Goal: Find specific page/section: Find specific page/section

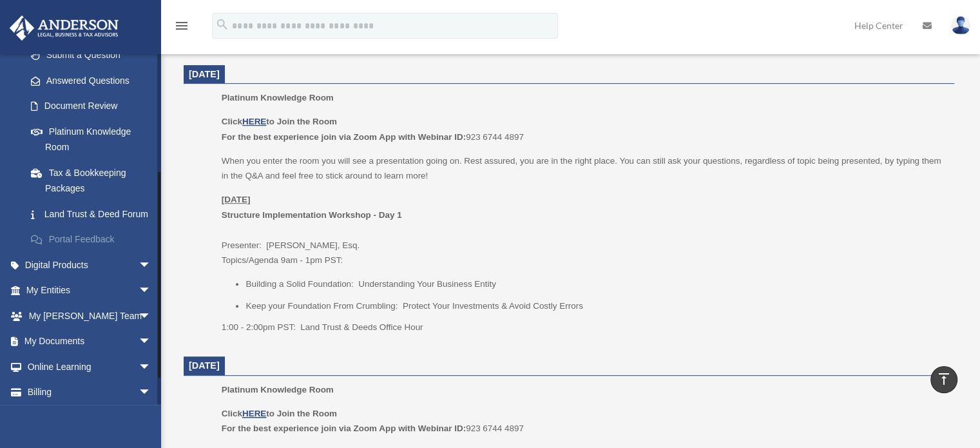
scroll to position [237, 0]
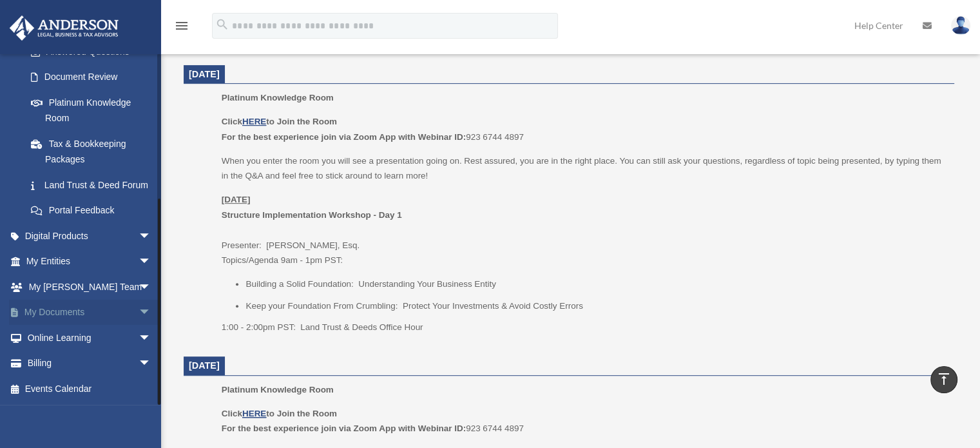
click at [138, 310] on span "arrow_drop_down" at bounding box center [151, 312] width 26 height 26
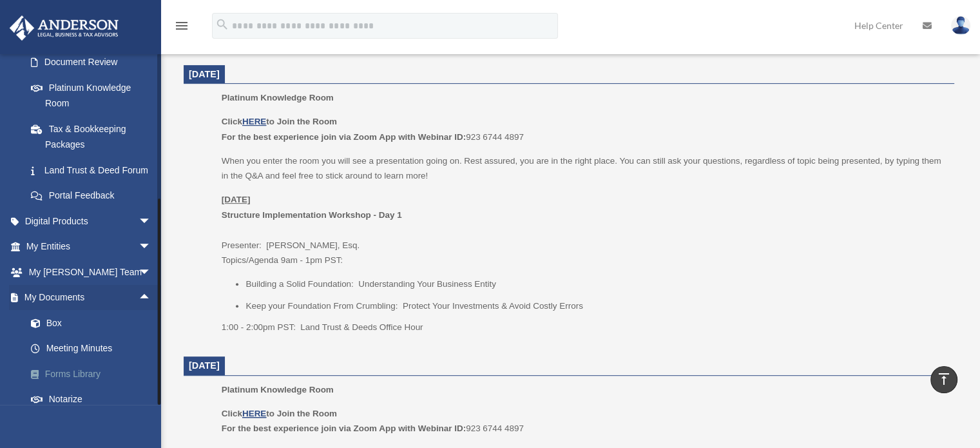
click at [94, 386] on link "Forms Library" at bounding box center [94, 374] width 153 height 26
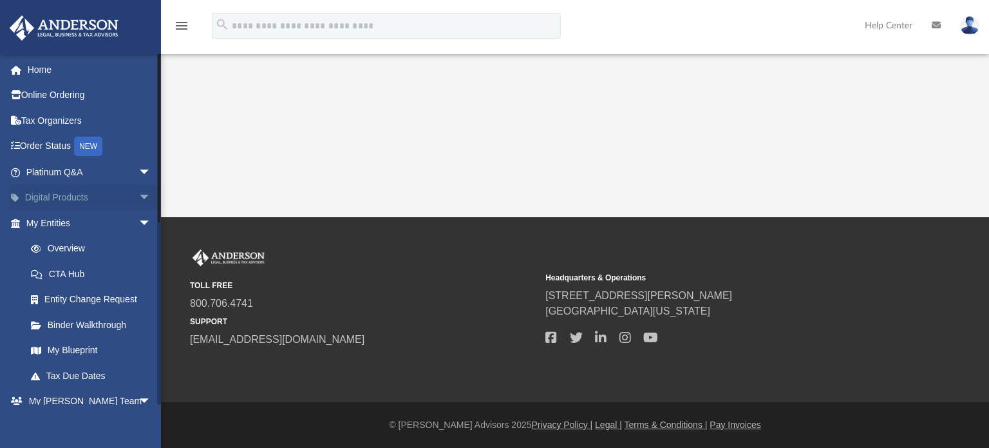
click at [138, 193] on span "arrow_drop_down" at bounding box center [151, 198] width 26 height 26
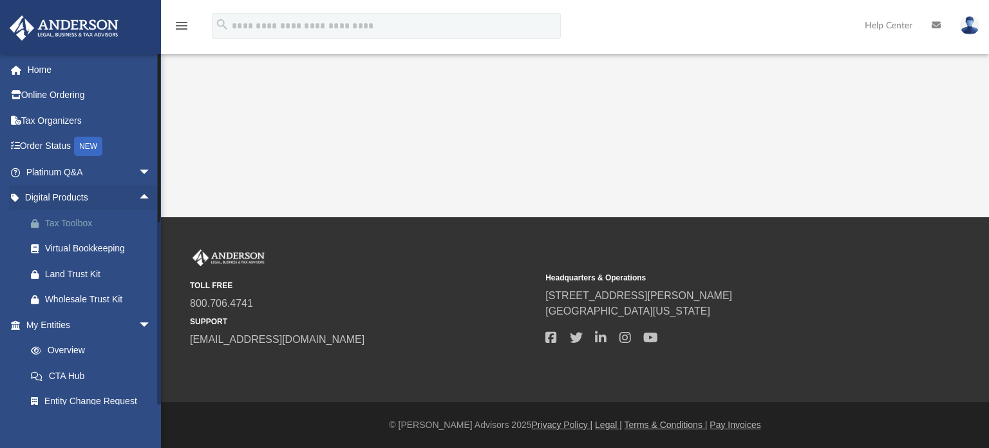
click at [99, 221] on div "Tax Toolbox" at bounding box center [99, 223] width 109 height 16
click at [27, 71] on link "Home" at bounding box center [90, 70] width 162 height 26
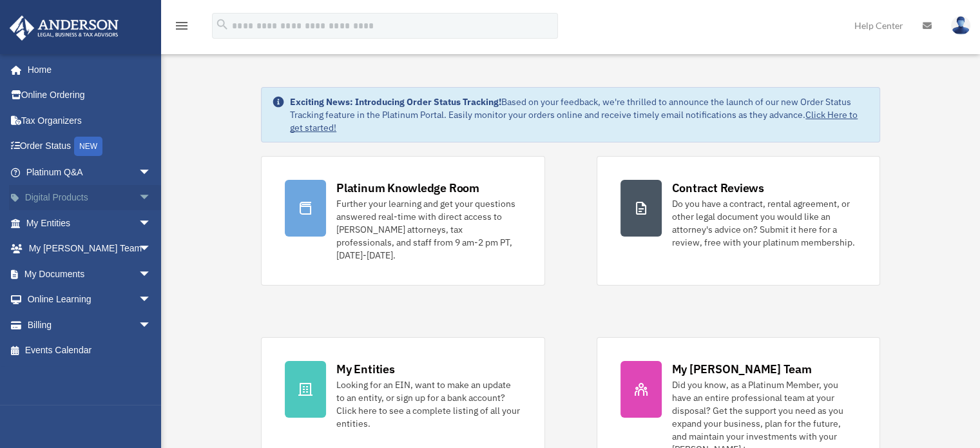
click at [138, 194] on span "arrow_drop_down" at bounding box center [151, 198] width 26 height 26
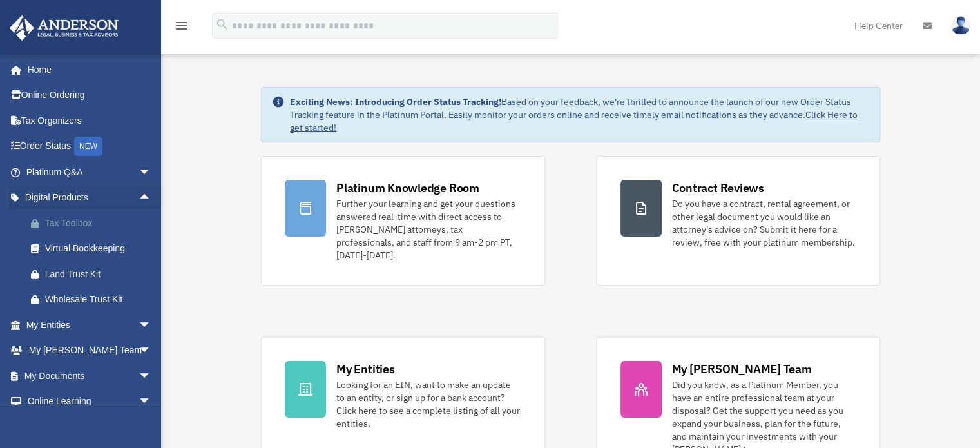
click at [88, 226] on div "Tax Toolbox" at bounding box center [99, 223] width 109 height 16
click at [72, 269] on div "Land Trust Kit" at bounding box center [99, 274] width 109 height 16
